Goal: Use online tool/utility: Utilize a website feature to perform a specific function

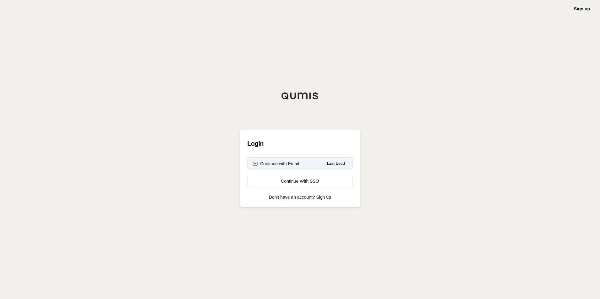
click at [290, 166] on div "Continue with Email" at bounding box center [276, 164] width 46 height 6
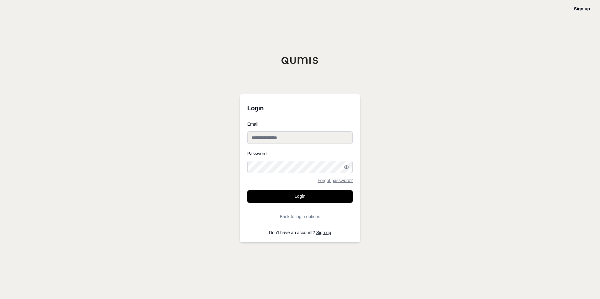
click at [274, 140] on input "Email" at bounding box center [299, 137] width 105 height 13
type input "**********"
click at [284, 197] on button "Login" at bounding box center [299, 196] width 105 height 13
click at [291, 199] on button "Login" at bounding box center [299, 196] width 105 height 13
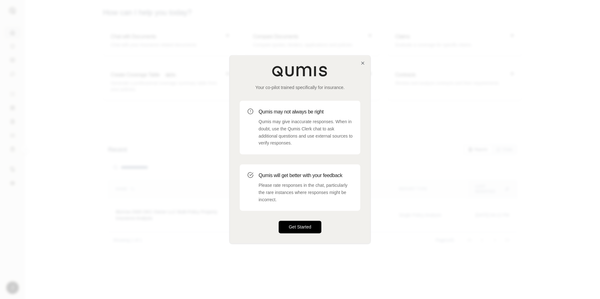
click at [301, 229] on button "Get Started" at bounding box center [300, 227] width 43 height 13
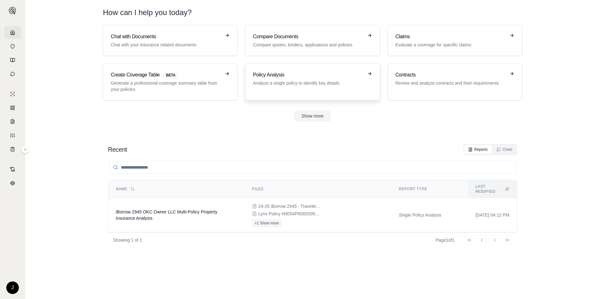
click at [298, 86] on p "Analyze a single policy to identify key details" at bounding box center [308, 83] width 110 height 6
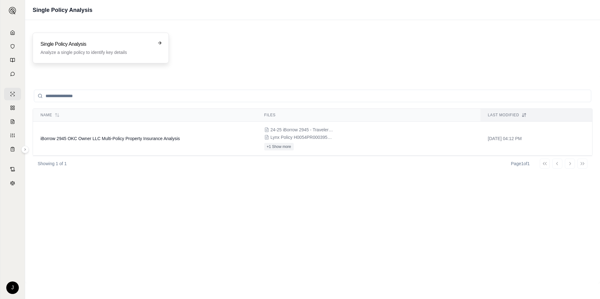
click at [109, 52] on p "Analyze a single policy to identify key details" at bounding box center [96, 52] width 112 height 6
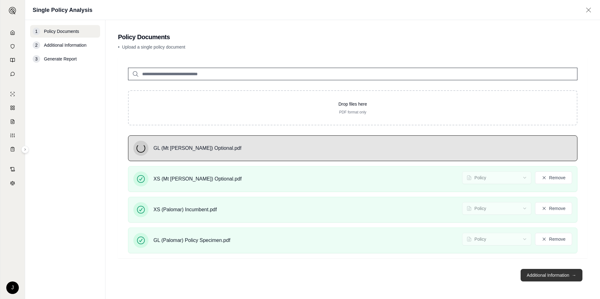
click at [534, 277] on button "Additional Information →" at bounding box center [551, 275] width 62 height 13
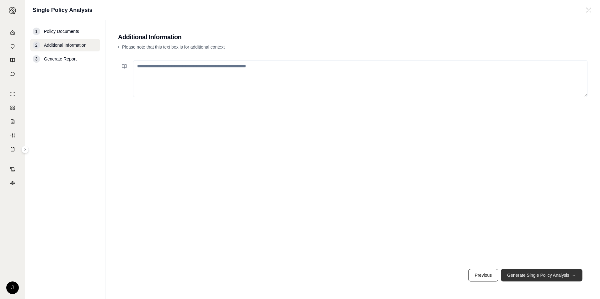
click at [533, 276] on button "Generate Single Policy Analysis →" at bounding box center [542, 275] width 82 height 13
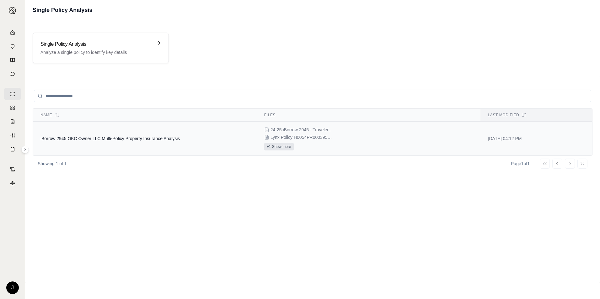
click at [282, 148] on button "+1 Show more" at bounding box center [278, 147] width 29 height 8
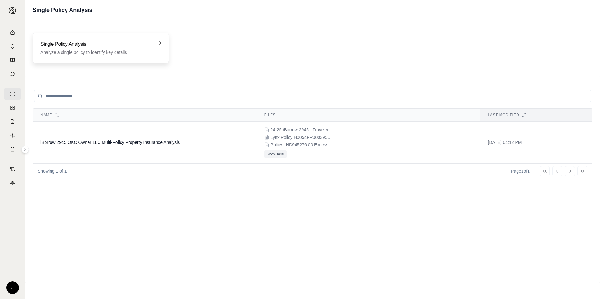
click at [111, 50] on p "Analyze a single policy to identify key details" at bounding box center [96, 52] width 112 height 6
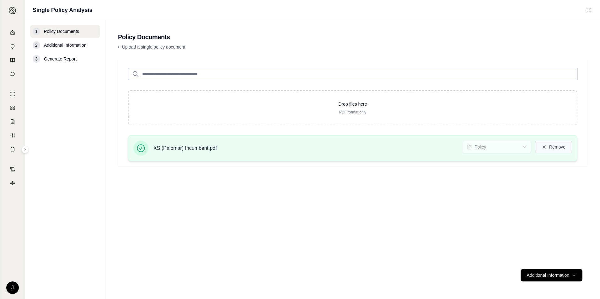
click at [551, 150] on button "Remove" at bounding box center [553, 147] width 37 height 13
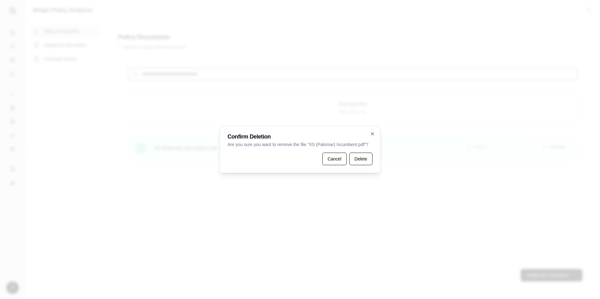
click at [359, 158] on button "Delete" at bounding box center [360, 159] width 23 height 13
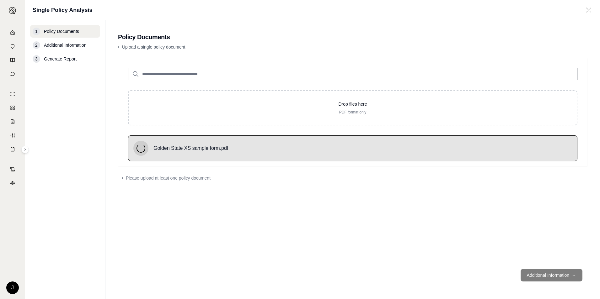
click at [546, 278] on footer "Additional Information →" at bounding box center [352, 275] width 469 height 23
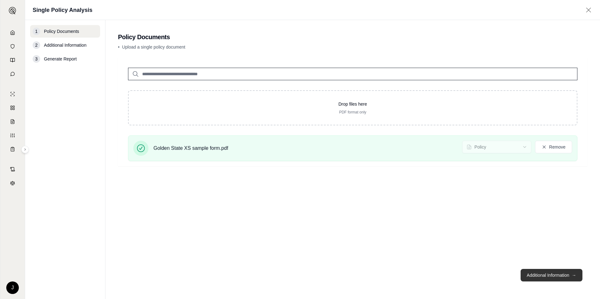
click at [546, 277] on button "Additional Information →" at bounding box center [551, 275] width 62 height 13
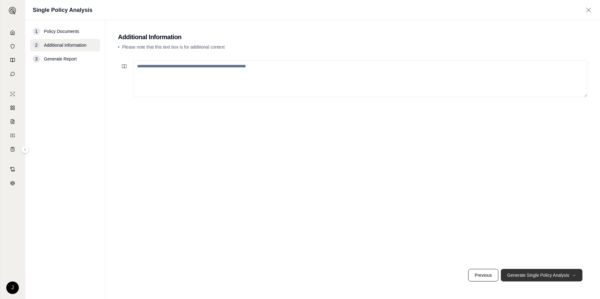
click at [524, 276] on button "Generate Single Policy Analysis →" at bounding box center [542, 275] width 82 height 13
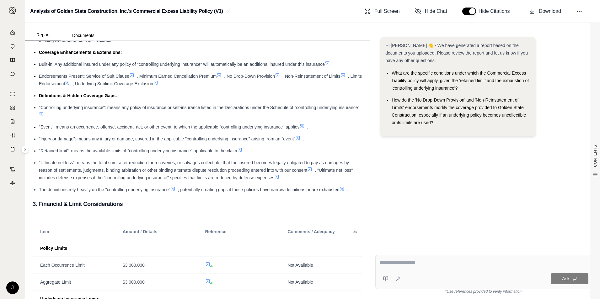
scroll to position [376, 0]
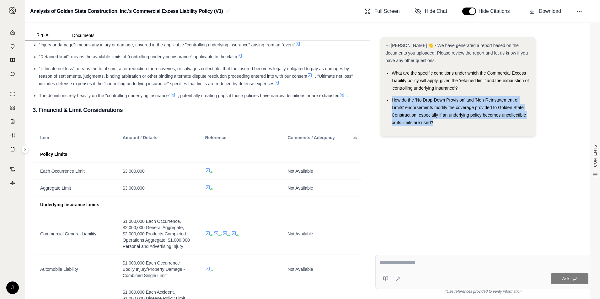
drag, startPoint x: 439, startPoint y: 123, endPoint x: 392, endPoint y: 101, distance: 51.8
click at [392, 101] on li "How do the 'No Drop-Down Provision' and 'Non-Reinstatement of Limits' endorseme…" at bounding box center [460, 111] width 139 height 30
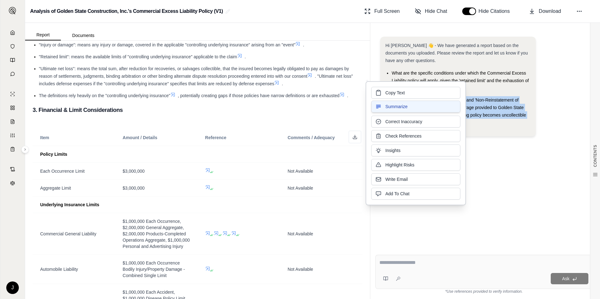
drag, startPoint x: 392, startPoint y: 101, endPoint x: 408, endPoint y: 104, distance: 16.0
drag, startPoint x: 408, startPoint y: 104, endPoint x: 493, endPoint y: 101, distance: 85.7
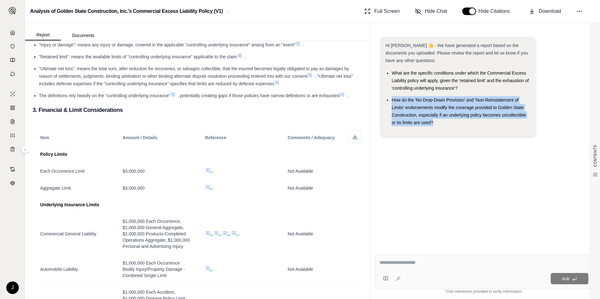
drag, startPoint x: 493, startPoint y: 101, endPoint x: 428, endPoint y: 107, distance: 65.5
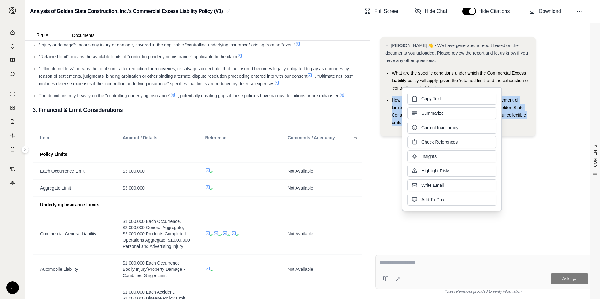
drag, startPoint x: 428, startPoint y: 107, endPoint x: 429, endPoint y: 98, distance: 8.6
click at [429, 98] on span "Copy Text" at bounding box center [430, 99] width 19 height 6
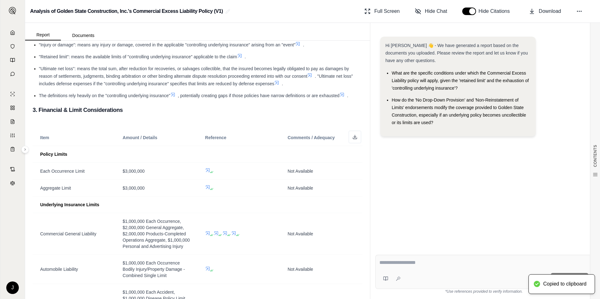
click at [412, 269] on div at bounding box center [483, 264] width 209 height 10
drag, startPoint x: 411, startPoint y: 269, endPoint x: 385, endPoint y: 264, distance: 26.4
click at [385, 264] on textarea at bounding box center [483, 263] width 209 height 8
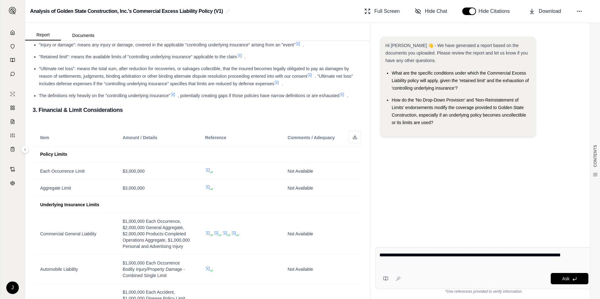
type textarea "**********"
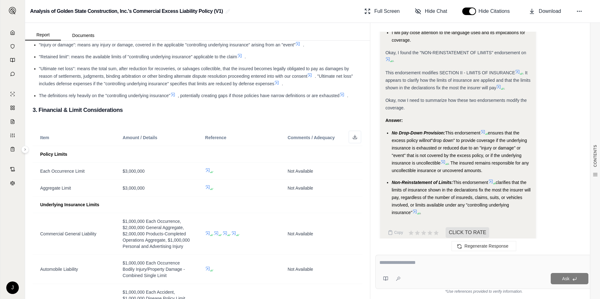
scroll to position [527, 0]
